Goal: Information Seeking & Learning: Learn about a topic

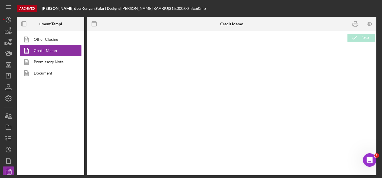
type textarea "<p>&nbsp;</p> <h2 style="text-align: left;"><span style="font-size: 14pt; font-…"
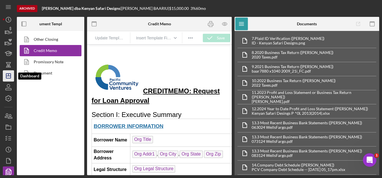
click at [8, 72] on icon "Icon/Dashboard" at bounding box center [8, 76] width 14 height 14
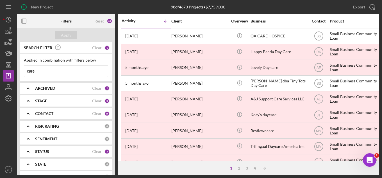
scroll to position [28, 0]
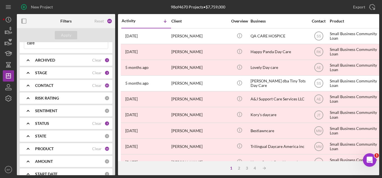
click at [90, 149] on div "PRODUCT" at bounding box center [63, 148] width 57 height 4
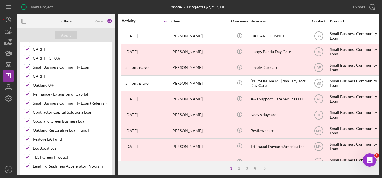
scroll to position [112, 0]
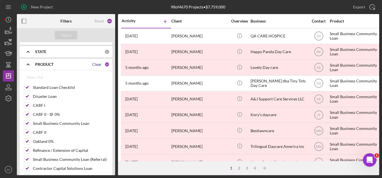
click at [95, 65] on div "Clear" at bounding box center [97, 64] width 10 height 4
checkbox input "false"
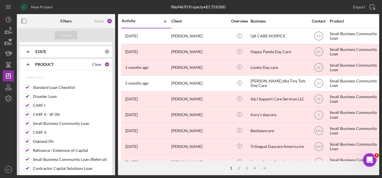
checkbox input "false"
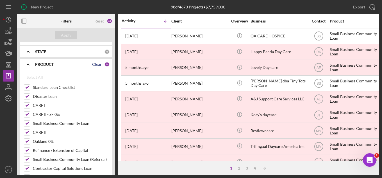
checkbox input "false"
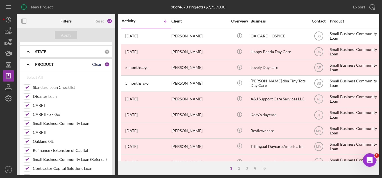
checkbox input "false"
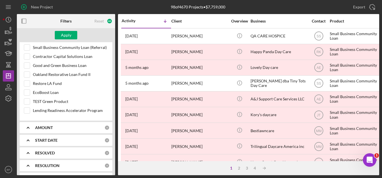
scroll to position [224, 0]
click at [27, 82] on input "Restore LA Fund" at bounding box center [27, 83] width 6 height 6
checkbox input "true"
click at [67, 35] on div "Apply" at bounding box center [66, 35] width 10 height 8
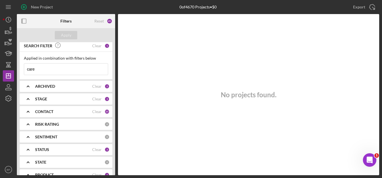
scroll to position [0, 0]
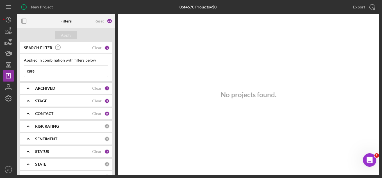
click at [66, 72] on input "care" at bounding box center [66, 70] width 84 height 11
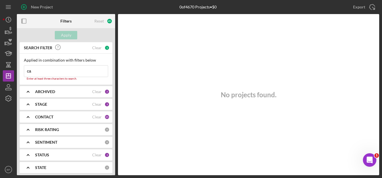
type input "c"
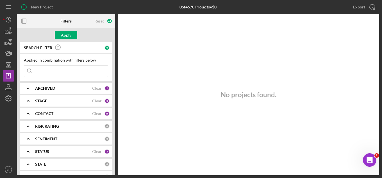
click at [79, 98] on div "STAGE" at bounding box center [63, 100] width 57 height 4
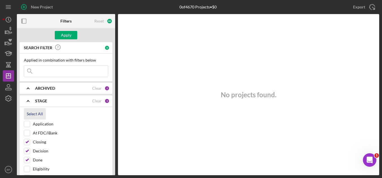
click at [38, 113] on div "Select All" at bounding box center [35, 113] width 16 height 11
checkbox input "true"
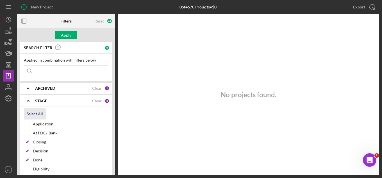
checkbox input "true"
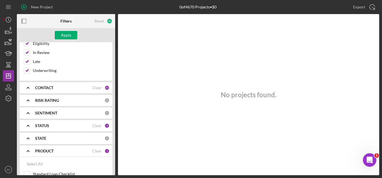
scroll to position [140, 0]
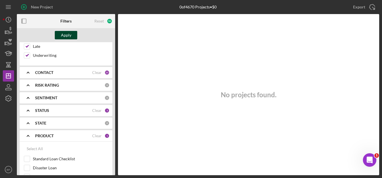
click at [66, 36] on div "Apply" at bounding box center [66, 35] width 10 height 8
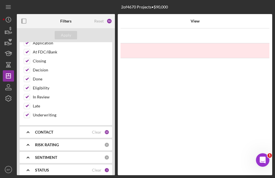
scroll to position [0, 0]
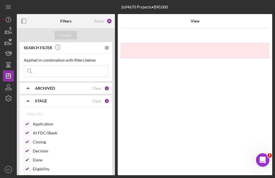
click at [71, 88] on div "ARCHIVED" at bounding box center [63, 88] width 57 height 4
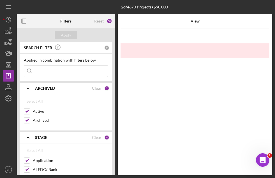
click at [71, 88] on div "ARCHIVED" at bounding box center [63, 88] width 57 height 4
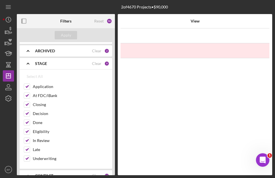
scroll to position [28, 0]
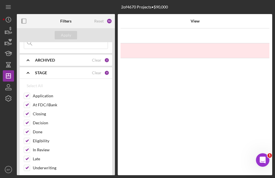
click at [27, 72] on icon "Icon/Expander" at bounding box center [28, 73] width 14 height 14
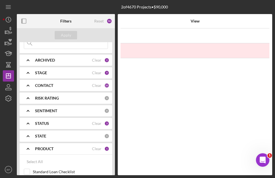
click at [27, 85] on polyline at bounding box center [28, 85] width 2 height 1
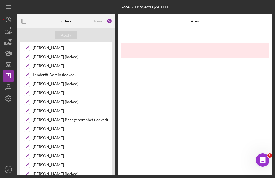
scroll to position [0, 0]
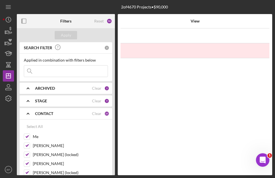
click at [29, 114] on icon "Icon/Expander" at bounding box center [28, 113] width 14 height 14
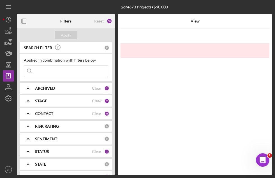
scroll to position [28, 0]
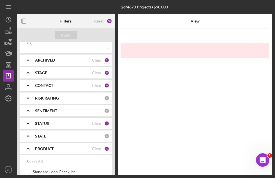
click at [49, 98] on b "RISK RATING" at bounding box center [47, 98] width 24 height 4
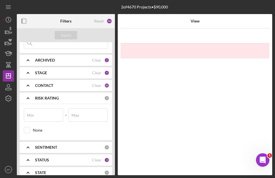
click at [49, 98] on b "RISK RATING" at bounding box center [47, 98] width 24 height 4
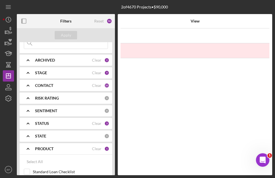
click at [44, 111] on b "SENTIMENT" at bounding box center [46, 110] width 22 height 4
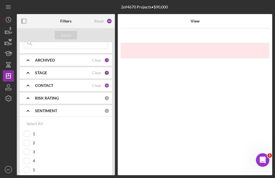
click at [44, 111] on b "SENTIMENT" at bounding box center [46, 110] width 22 height 4
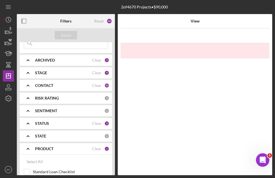
scroll to position [56, 0]
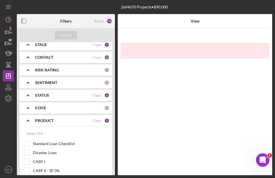
click at [45, 96] on b "STATUS" at bounding box center [42, 95] width 14 height 4
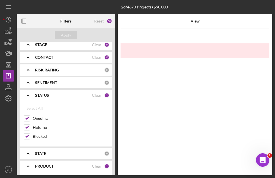
click at [45, 96] on b "STATUS" at bounding box center [42, 95] width 14 height 4
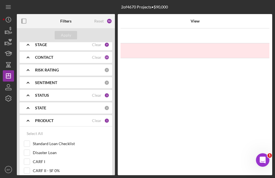
scroll to position [84, 0]
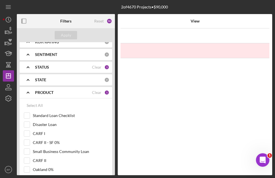
click at [45, 81] on b "STATE" at bounding box center [40, 79] width 11 height 4
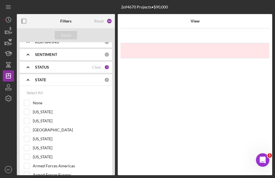
click at [45, 81] on b "STATE" at bounding box center [40, 79] width 11 height 4
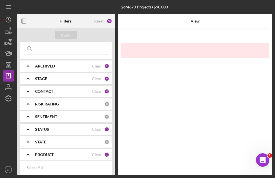
scroll to position [10, 0]
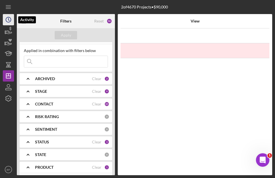
click at [8, 20] on polyline "button" at bounding box center [8, 19] width 1 height 2
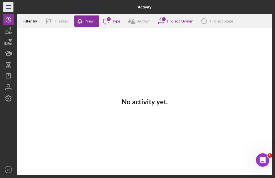
click at [8, 7] on line "button" at bounding box center [8, 7] width 4 height 0
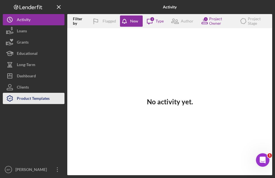
click at [36, 97] on div "Product Templates" at bounding box center [33, 99] width 33 height 13
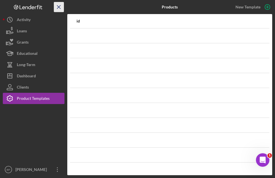
click at [59, 4] on icon "Icon/Menu Close" at bounding box center [59, 7] width 13 height 13
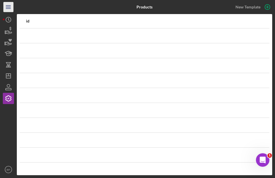
click at [10, 6] on icon "Icon/Menu" at bounding box center [8, 7] width 13 height 13
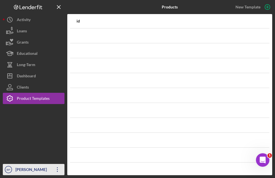
click at [62, 169] on icon "Icon/Overflow" at bounding box center [58, 169] width 14 height 14
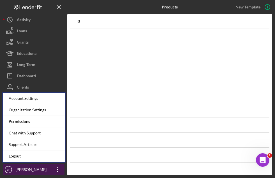
click at [62, 169] on icon "Icon/Overflow" at bounding box center [58, 169] width 14 height 14
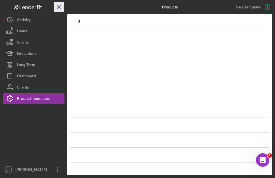
click at [58, 6] on icon "Icon/Menu Close" at bounding box center [59, 7] width 13 height 13
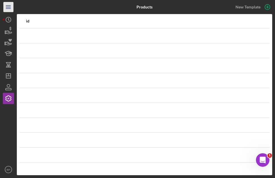
click at [12, 5] on icon "Icon/Menu" at bounding box center [8, 7] width 13 height 13
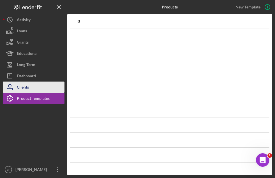
click at [28, 86] on div "Clients" at bounding box center [23, 87] width 12 height 13
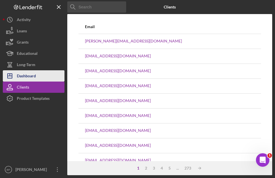
click at [28, 77] on div "Dashboard" at bounding box center [26, 76] width 19 height 13
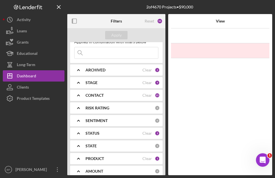
scroll to position [28, 0]
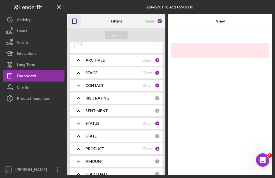
click at [75, 22] on icon "button" at bounding box center [74, 21] width 13 height 13
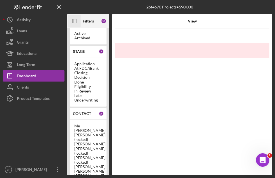
click at [75, 22] on icon "Icon/Panel Side Expand" at bounding box center [74, 21] width 13 height 13
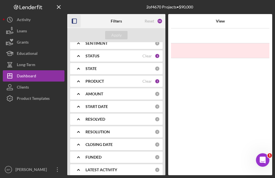
scroll to position [100, 0]
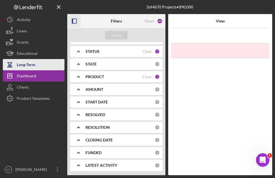
click at [28, 63] on div "Long-Term" at bounding box center [26, 65] width 19 height 13
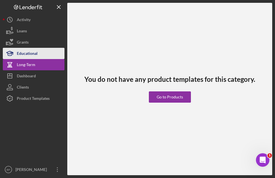
click at [27, 52] on div "Educational" at bounding box center [27, 54] width 21 height 13
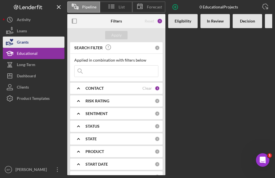
click at [26, 43] on div "Grants" at bounding box center [23, 42] width 12 height 13
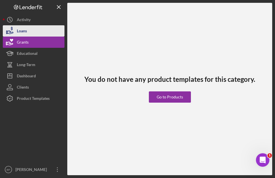
click at [23, 30] on div "Loans" at bounding box center [22, 31] width 10 height 13
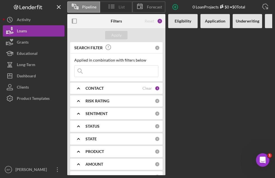
click at [123, 7] on span "List" at bounding box center [122, 7] width 6 height 4
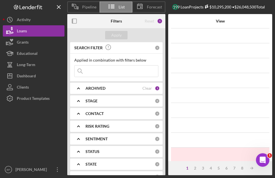
click at [121, 5] on span "List" at bounding box center [122, 7] width 6 height 4
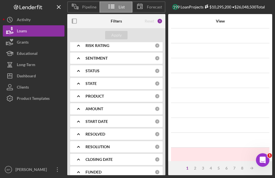
scroll to position [84, 0]
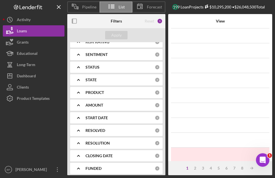
click at [140, 90] on div "PRODUCT 0" at bounding box center [123, 92] width 74 height 5
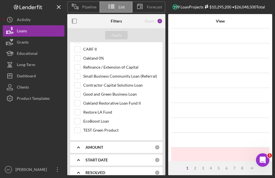
scroll to position [196, 0]
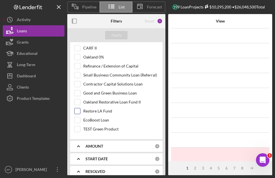
click at [77, 110] on input "Restore LA Fund" at bounding box center [78, 111] width 6 height 6
checkbox input "true"
click at [116, 34] on div "Apply" at bounding box center [116, 35] width 10 height 8
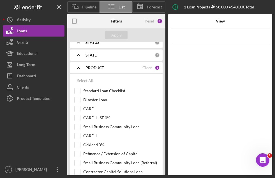
scroll to position [85, 0]
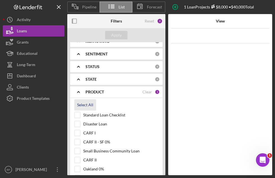
click at [86, 105] on div "Select All" at bounding box center [85, 104] width 16 height 11
checkbox input "true"
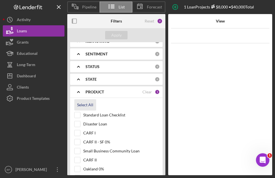
checkbox input "true"
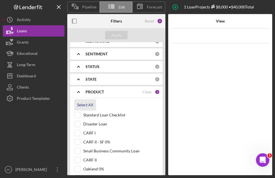
checkbox input "true"
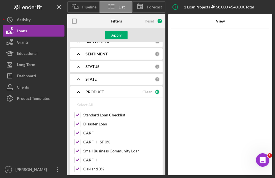
click at [95, 65] on b "STATUS" at bounding box center [93, 66] width 14 height 4
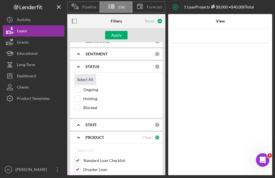
click at [89, 78] on div "Select All" at bounding box center [85, 79] width 16 height 11
checkbox input "true"
click at [102, 124] on div "STATE" at bounding box center [120, 124] width 69 height 4
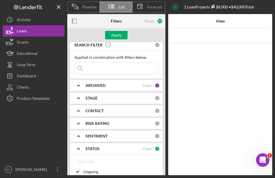
scroll to position [1, 0]
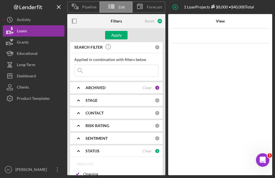
click at [88, 100] on b "STAGE" at bounding box center [92, 100] width 12 height 4
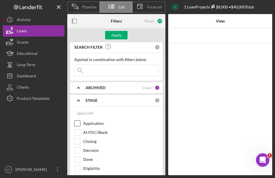
click at [78, 124] on input "Application" at bounding box center [78, 123] width 6 height 6
checkbox input "true"
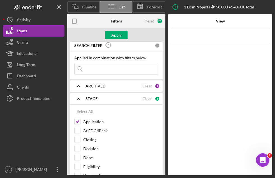
scroll to position [0, 0]
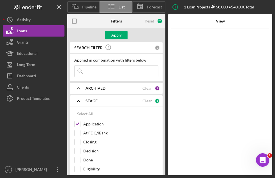
click at [106, 89] on div "ARCHIVED" at bounding box center [114, 88] width 57 height 4
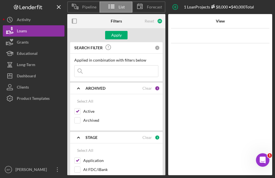
click at [106, 89] on div "ARCHIVED" at bounding box center [114, 88] width 57 height 4
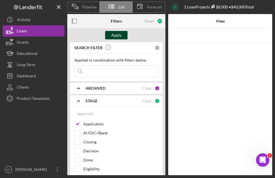
click at [114, 34] on div "Apply" at bounding box center [116, 35] width 10 height 8
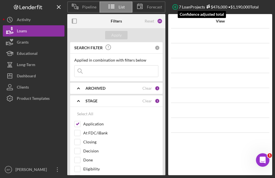
click at [205, 6] on div "$476,000" at bounding box center [216, 6] width 22 height 5
click at [83, 5] on span "Pipeline" at bounding box center [89, 7] width 14 height 4
